Goal: Task Accomplishment & Management: Manage account settings

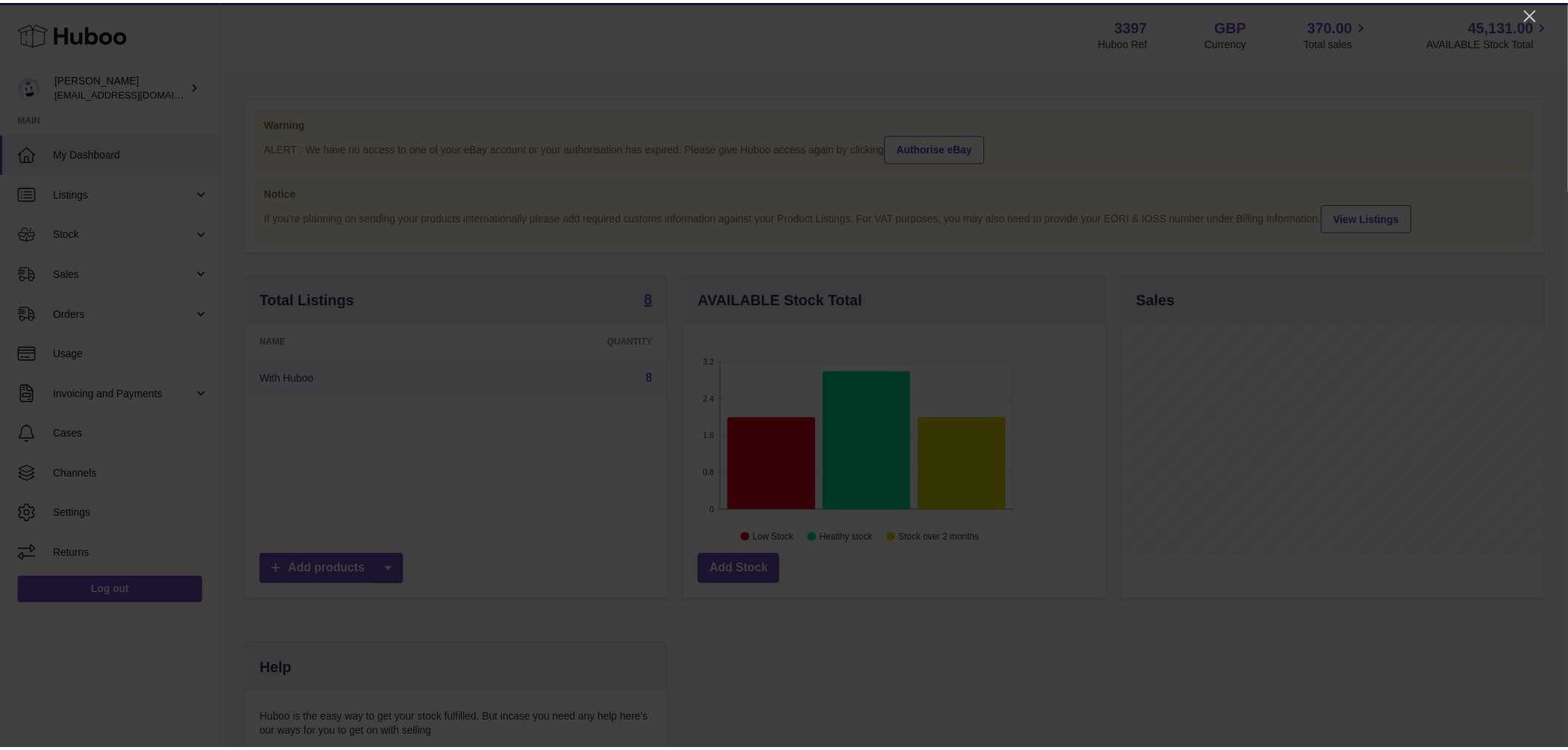
scroll to position [231, 425]
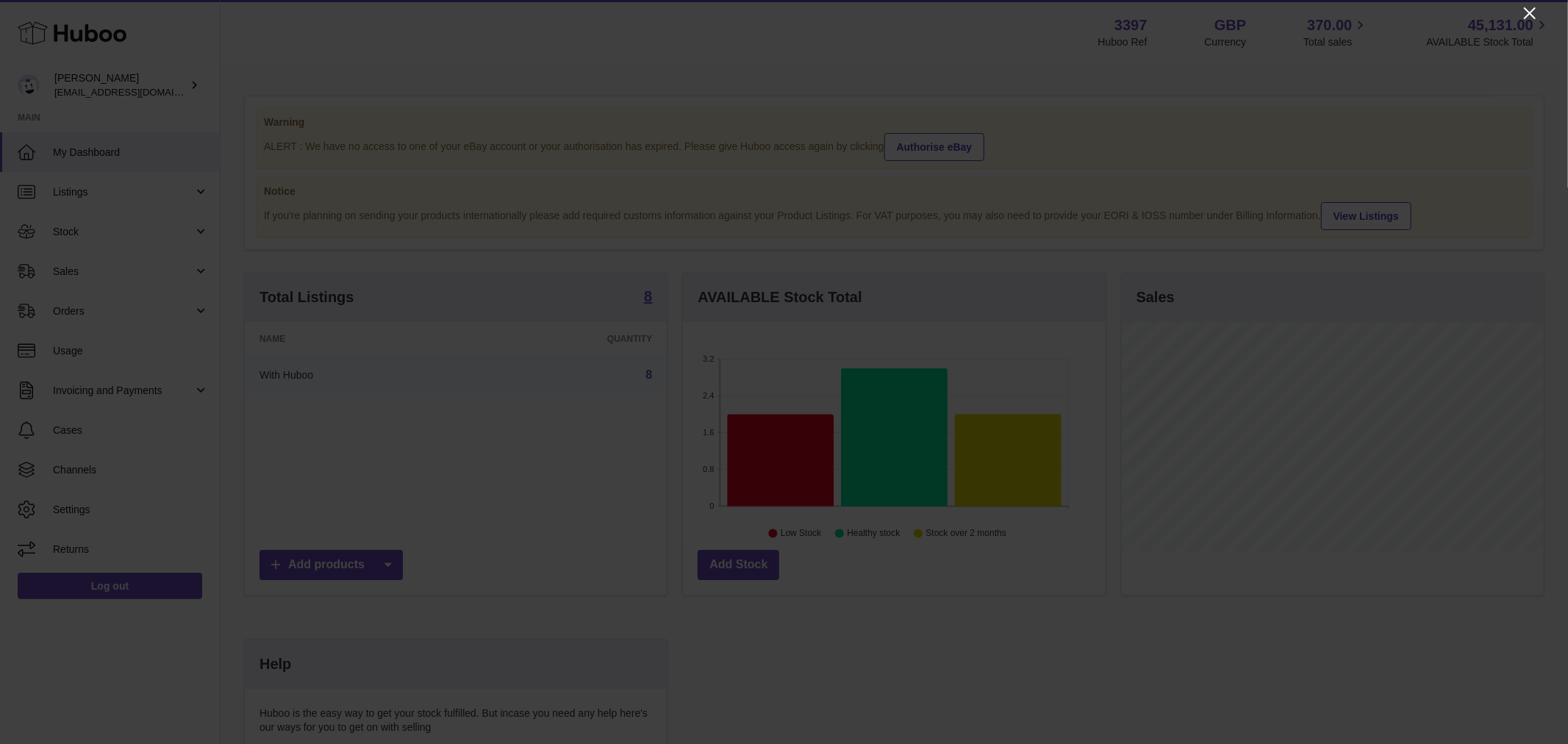
click at [1399, 11] on icon "Close" at bounding box center [1529, 13] width 11 height 11
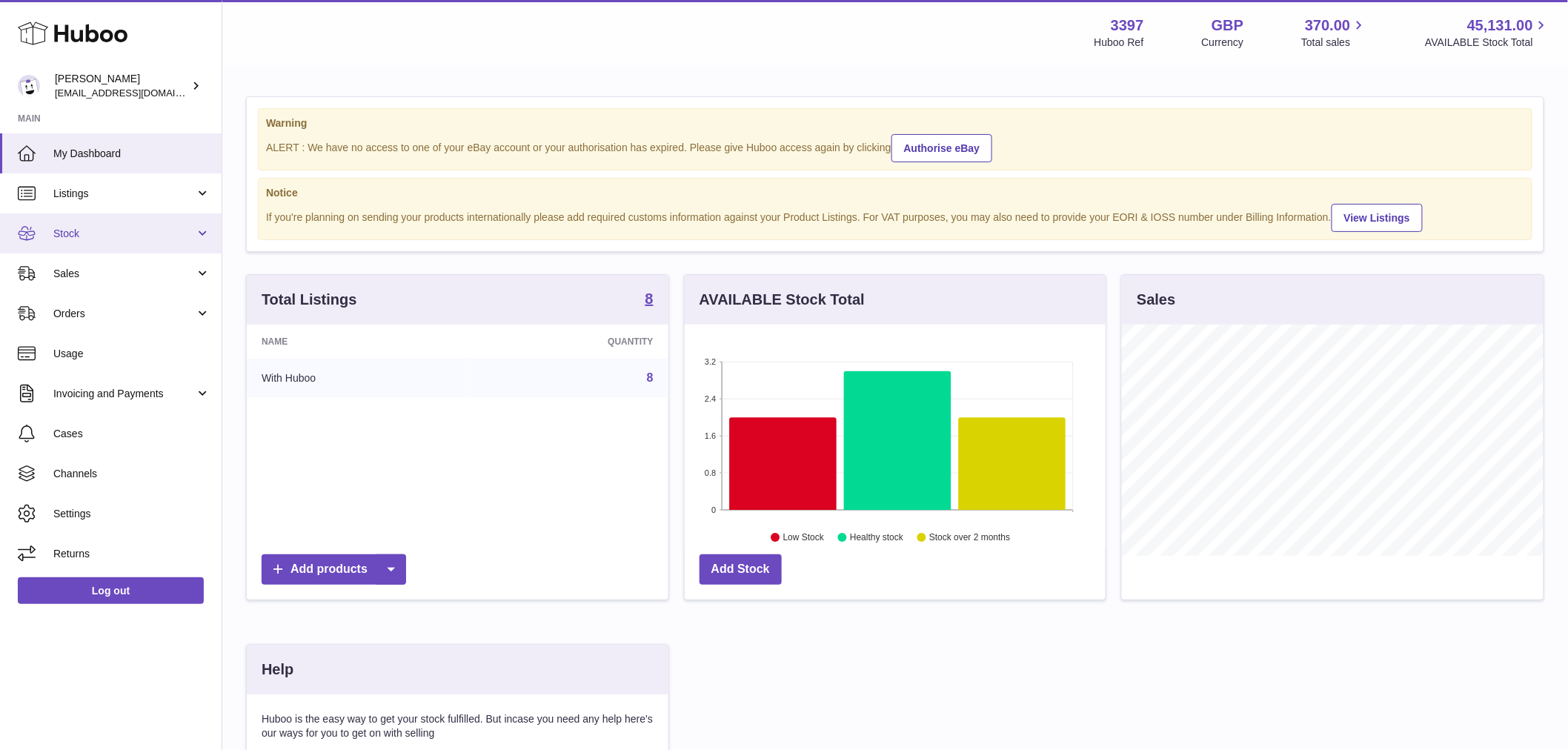
click at [63, 245] on link "Stock" at bounding box center [111, 234] width 222 height 40
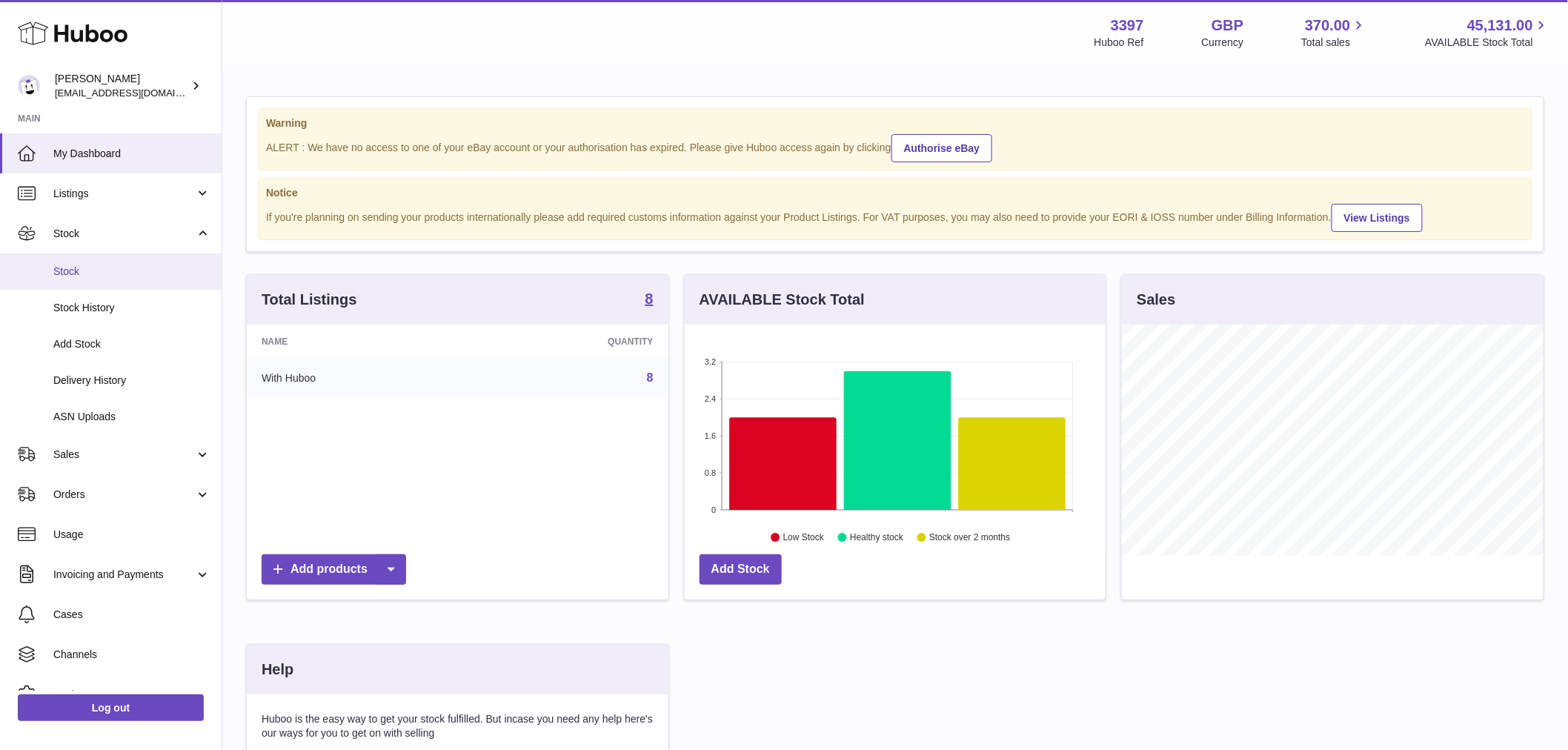
click at [107, 262] on link "Stock" at bounding box center [111, 271] width 222 height 36
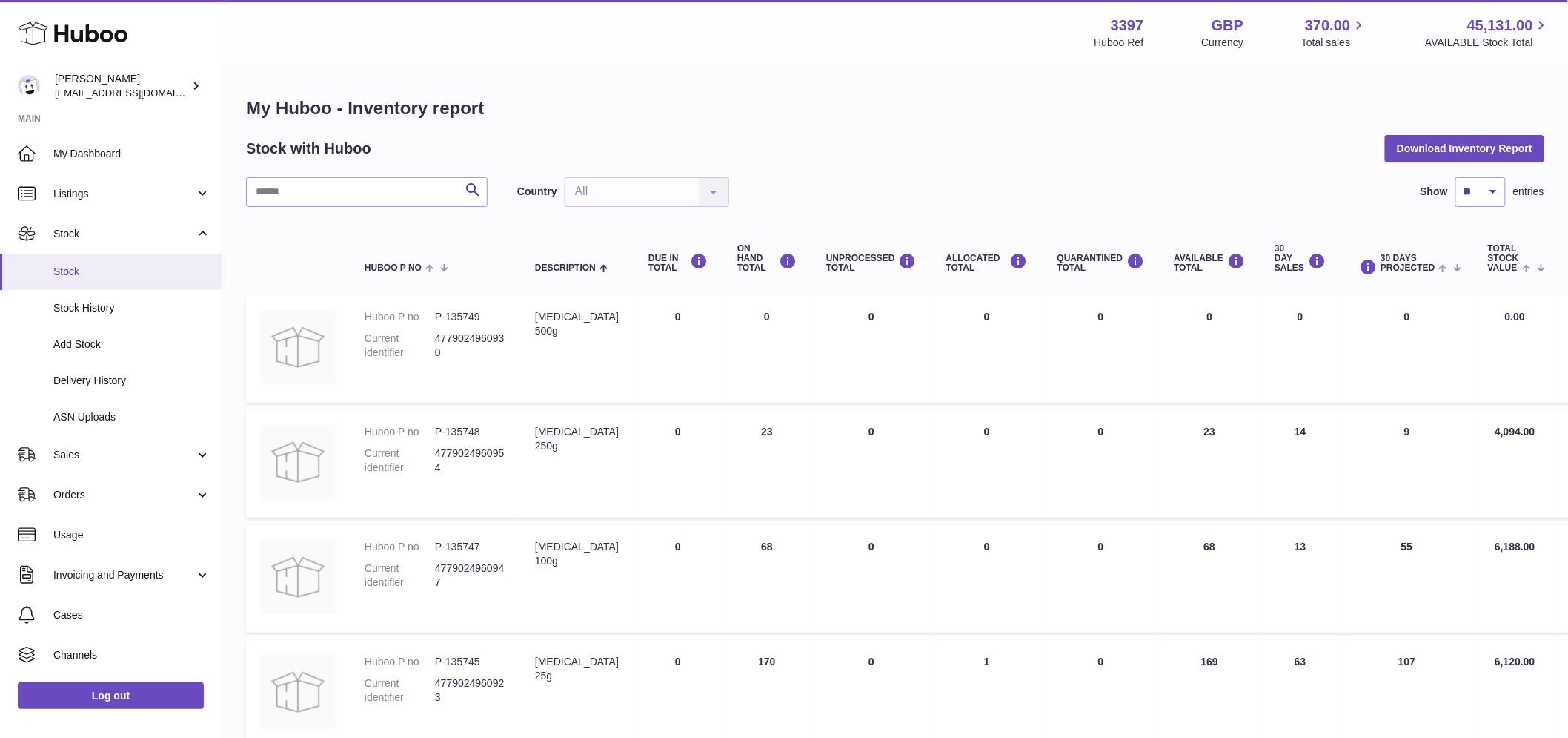
click at [118, 277] on span "Stock" at bounding box center [132, 272] width 157 height 14
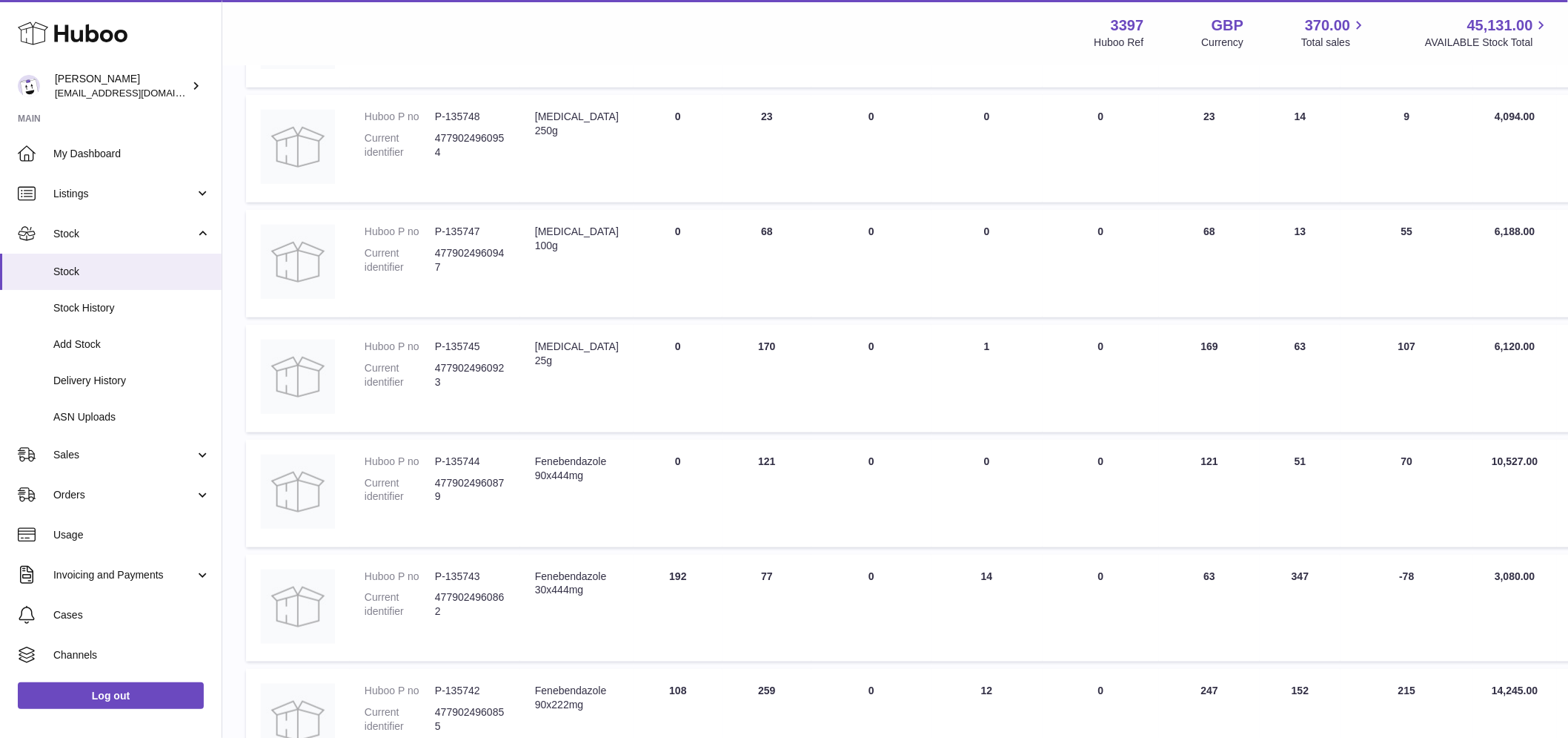
scroll to position [329, 0]
